Goal: Information Seeking & Learning: Find contact information

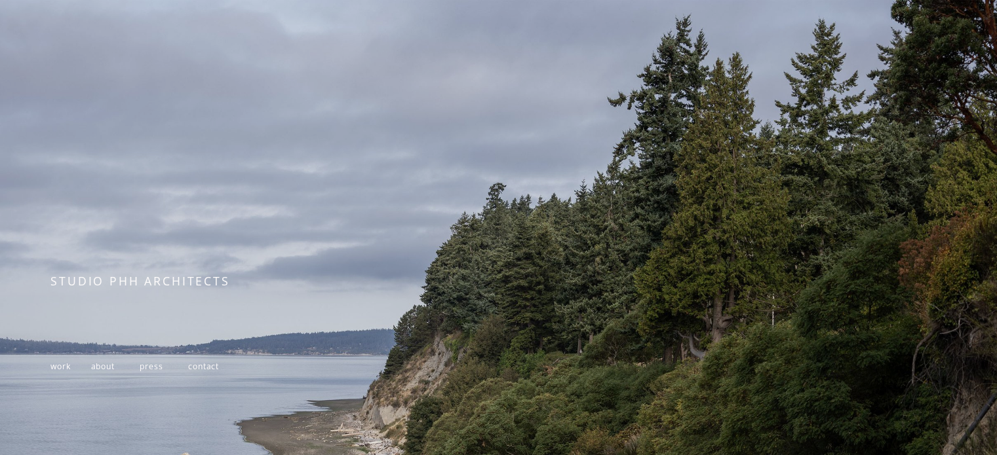
click at [216, 369] on span "contact" at bounding box center [203, 366] width 31 height 11
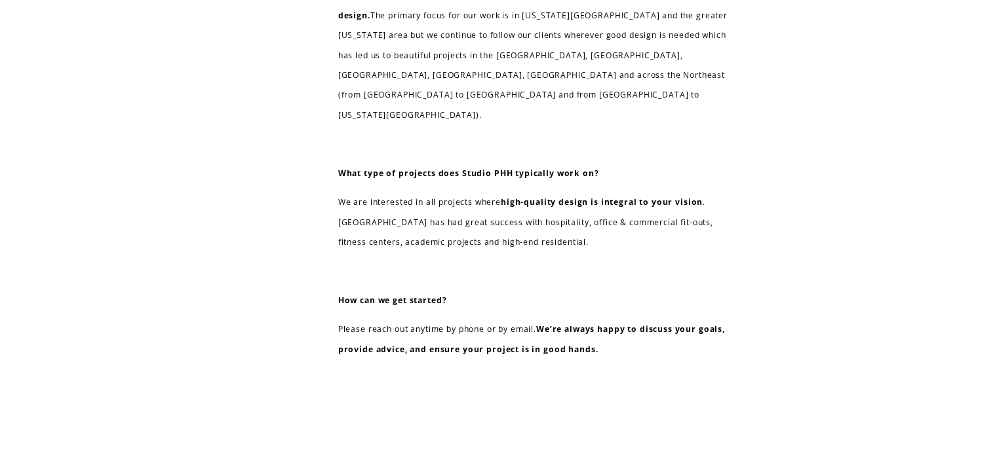
scroll to position [834, 0]
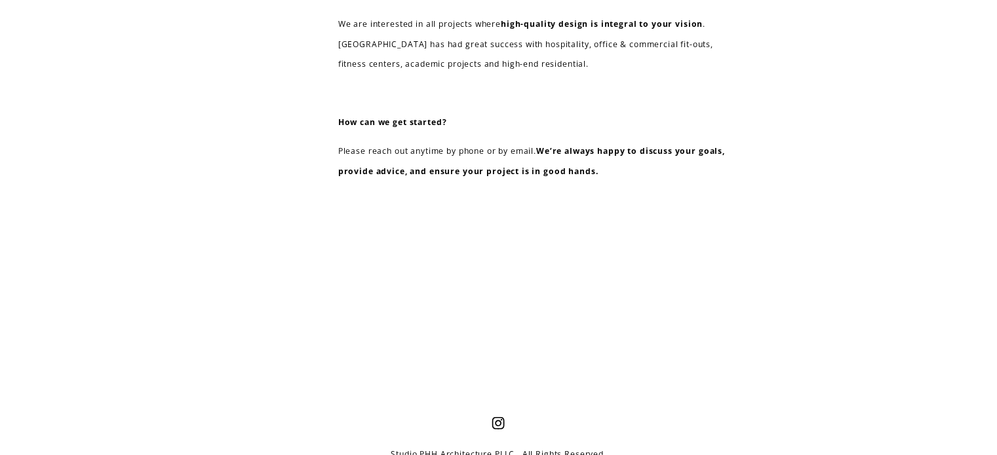
drag, startPoint x: 674, startPoint y: 446, endPoint x: 575, endPoint y: 443, distance: 98.3
copy p "[EMAIL_ADDRESS][DOMAIN_NAME]"
drag, startPoint x: 531, startPoint y: 445, endPoint x: 473, endPoint y: 444, distance: 58.3
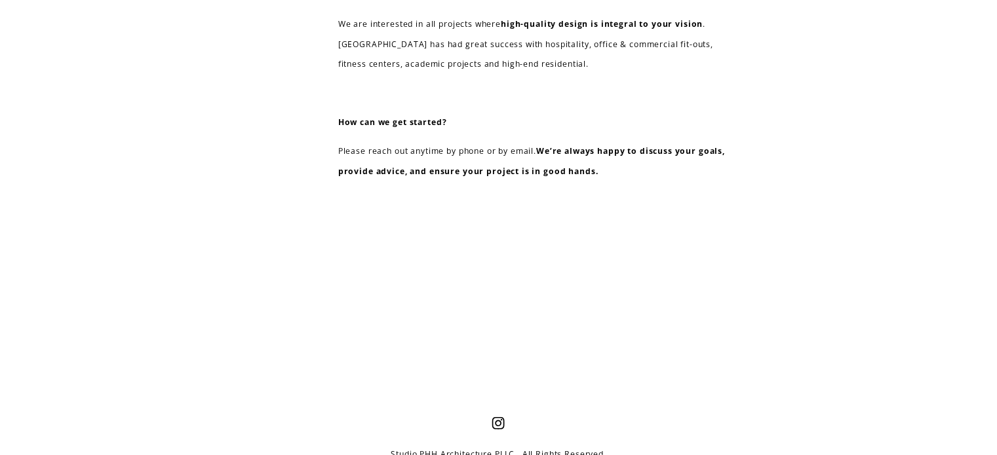
copy p "917.765.9140"
